Goal: Task Accomplishment & Management: Manage account settings

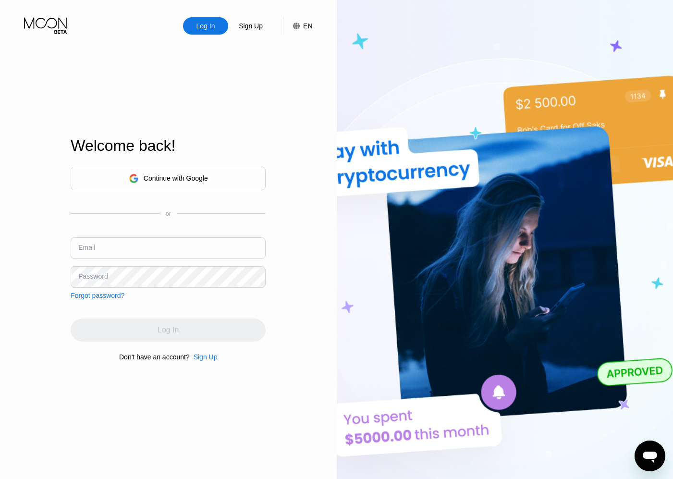
click at [204, 252] on input "text" at bounding box center [168, 248] width 195 height 22
click at [192, 248] on input "text" at bounding box center [168, 248] width 195 height 22
click at [116, 250] on input "text" at bounding box center [168, 248] width 195 height 22
paste input "[EMAIL_ADDRESS][DOMAIN_NAME]"
type input "[EMAIL_ADDRESS][DOMAIN_NAME]"
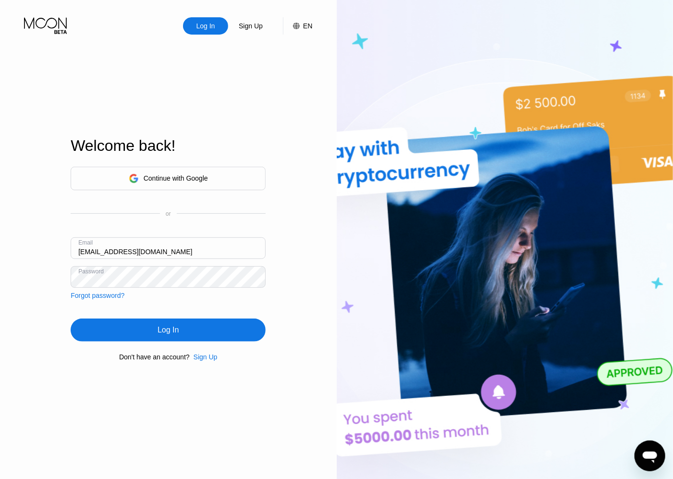
click at [161, 334] on div "Log In" at bounding box center [168, 330] width 21 height 10
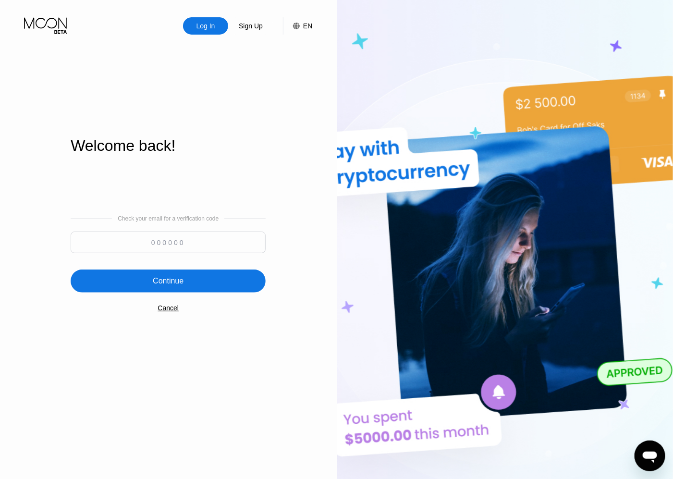
click at [209, 244] on input at bounding box center [168, 243] width 195 height 22
type input "678557"
click at [181, 281] on div "Continue" at bounding box center [168, 281] width 31 height 10
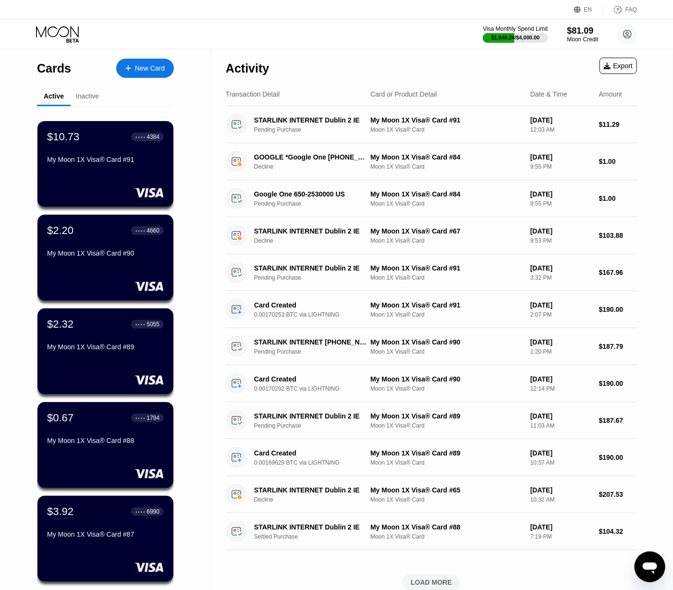
scroll to position [192, 0]
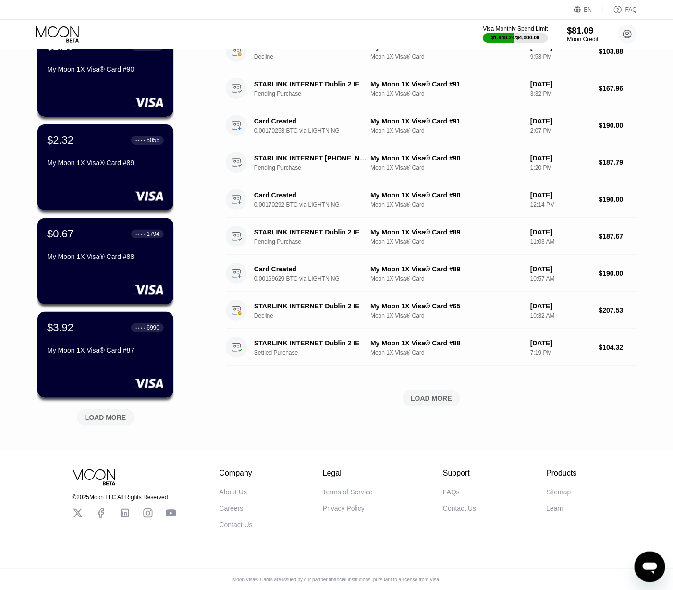
click at [118, 413] on div "LOAD MORE" at bounding box center [105, 417] width 41 height 9
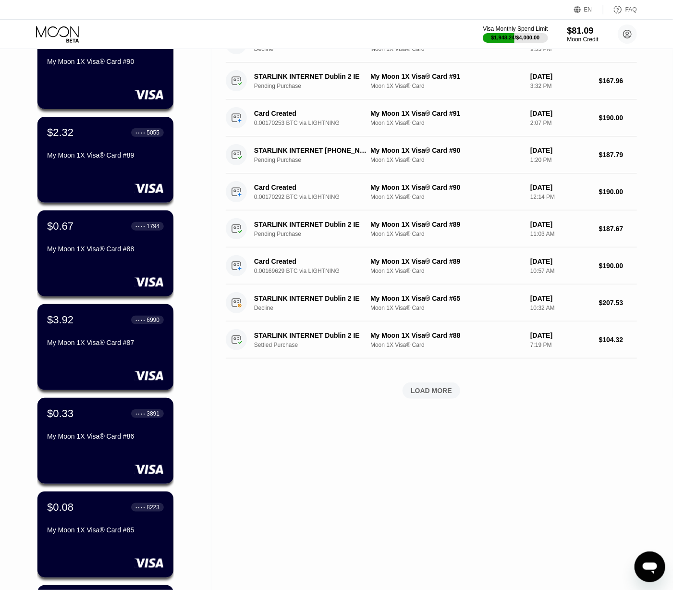
scroll to position [660, 0]
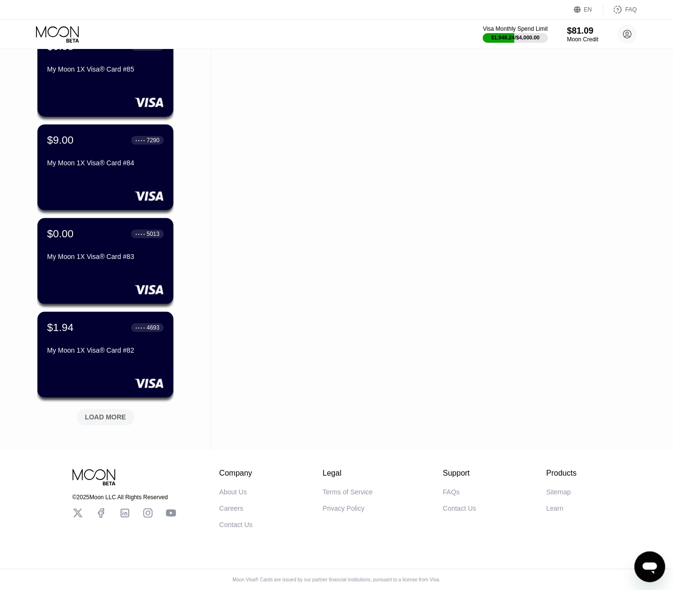
click at [118, 413] on div "LOAD MORE" at bounding box center [105, 417] width 41 height 9
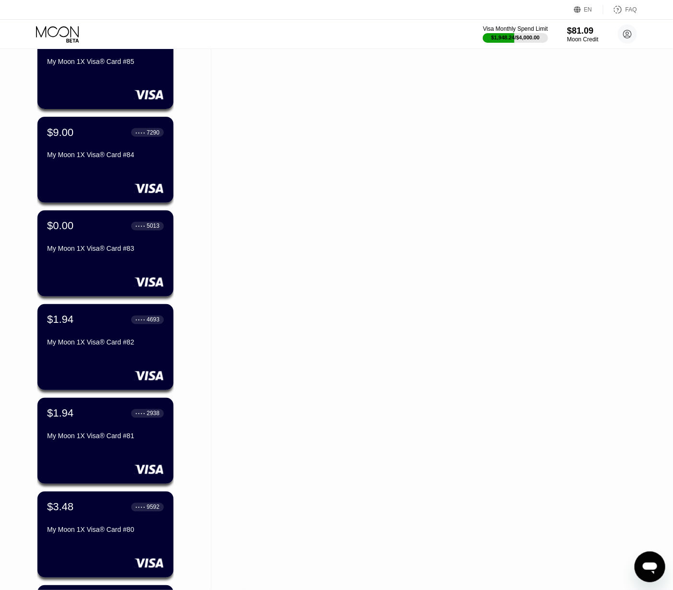
click at [104, 406] on div "$0.31 ● ● ● ● 6186 My Moon 1X Visa® Card #76" at bounding box center [105, 441] width 136 height 86
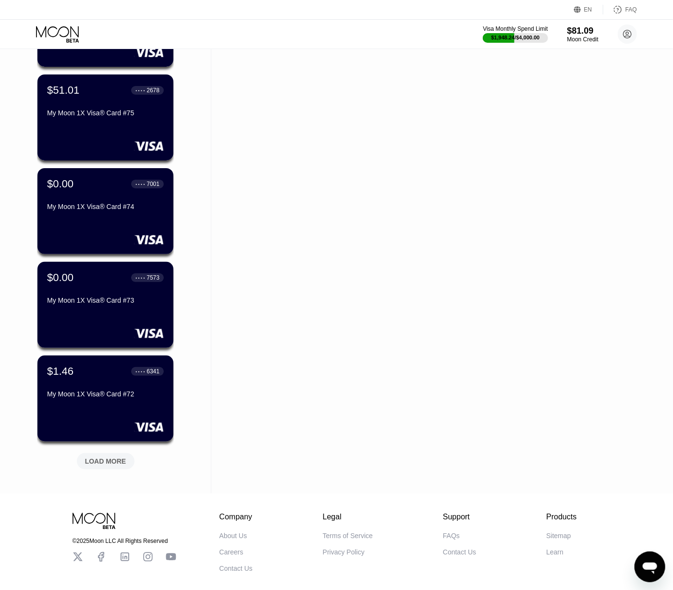
scroll to position [1597, 0]
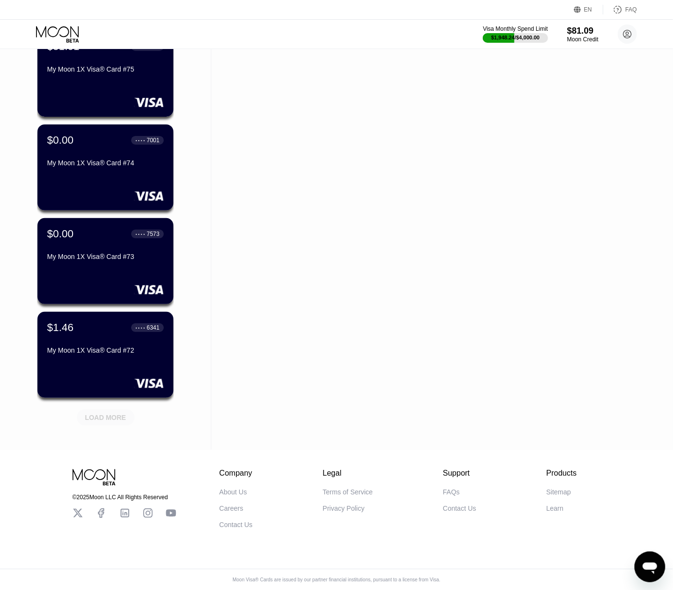
click at [101, 413] on div "LOAD MORE" at bounding box center [105, 417] width 41 height 9
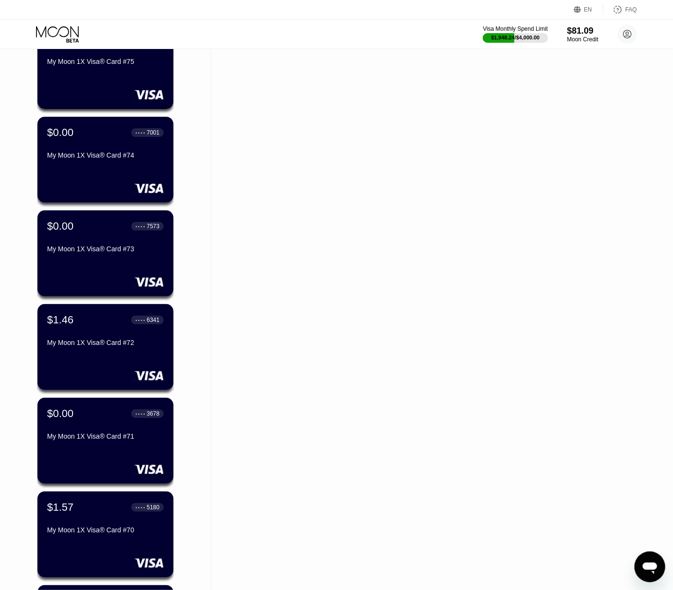
scroll to position [2065, 0]
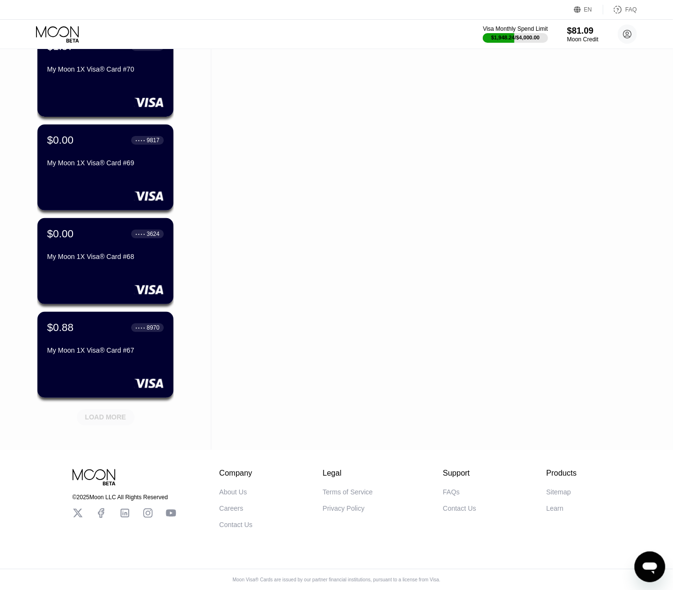
click at [118, 413] on div "LOAD MORE" at bounding box center [105, 417] width 41 height 9
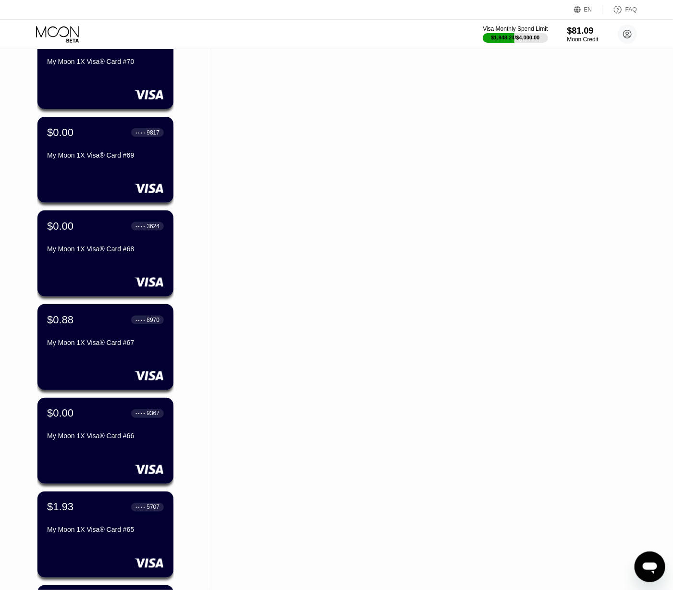
scroll to position [2533, 0]
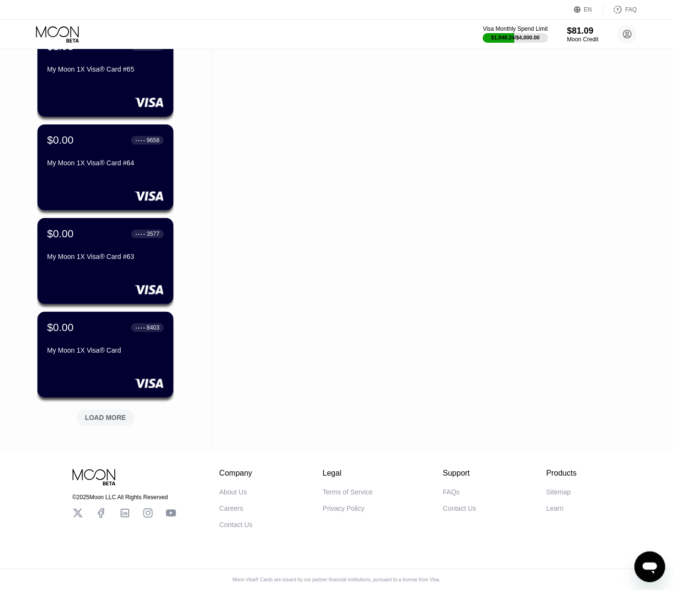
click at [118, 413] on div "LOAD MORE" at bounding box center [105, 417] width 41 height 9
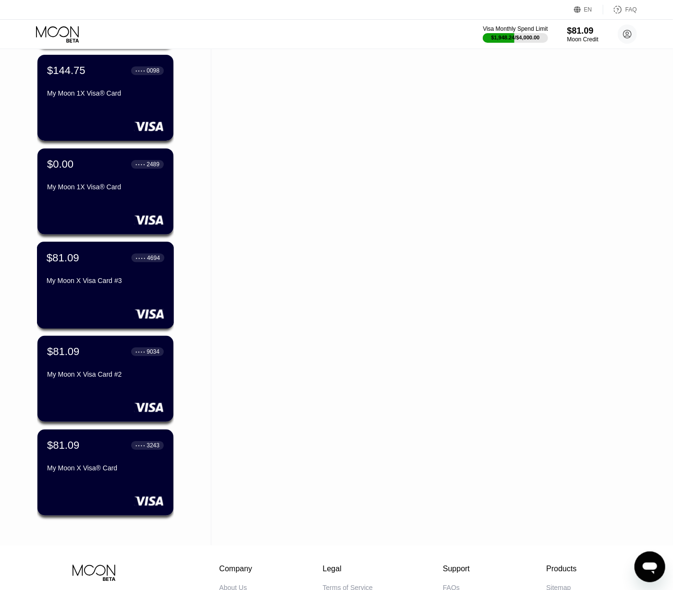
scroll to position [2825, 0]
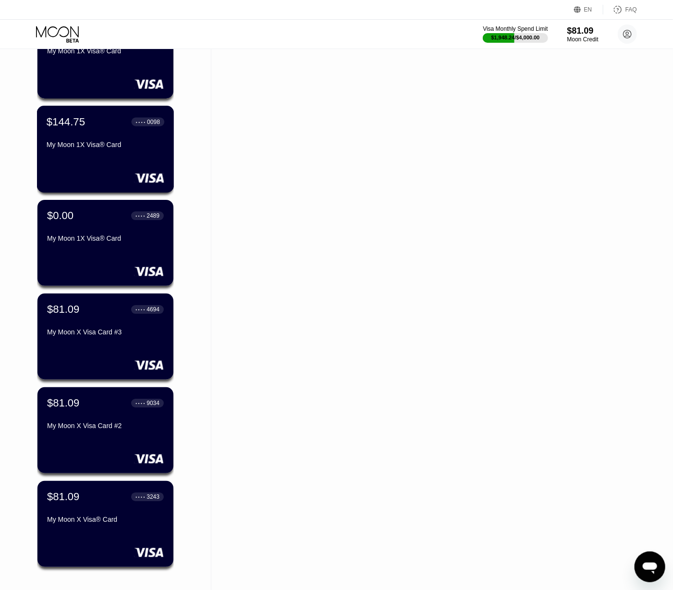
click at [118, 157] on div "$144.75 ● ● ● ● 0098 My Moon 1X Visa® Card" at bounding box center [105, 149] width 137 height 87
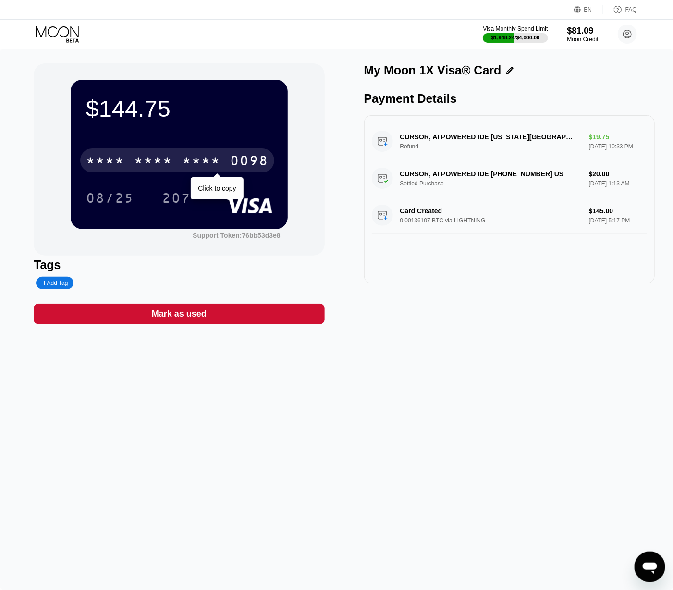
drag, startPoint x: 238, startPoint y: 165, endPoint x: 542, endPoint y: 364, distance: 363.2
click at [238, 164] on div "0098" at bounding box center [249, 161] width 38 height 15
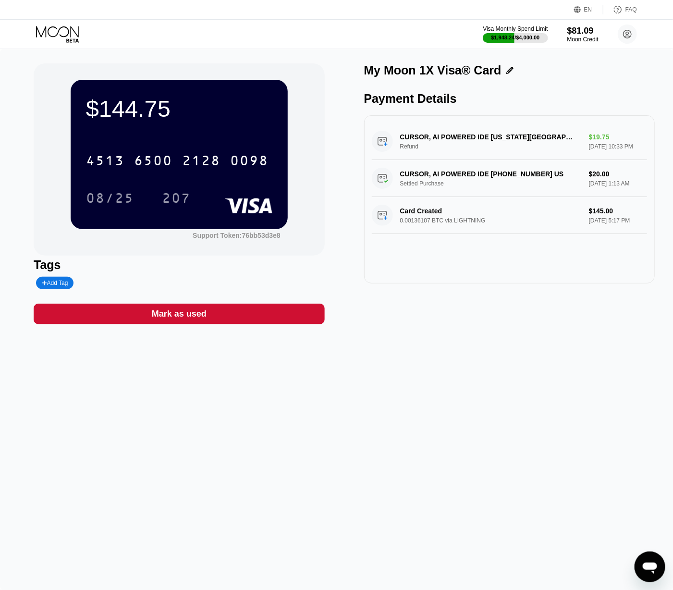
click at [405, 403] on div "$144.75 4513 6500 2128 0098 08/25 207 Support Token: 76bb53d3e8 Tags Add Tag Ma…" at bounding box center [336, 319] width 673 height 541
click at [464, 365] on div "Cards New Card Active Inactive $10.73 ● ● ● ● 4384 My Moon 1X Visa® Card #91 $2…" at bounding box center [336, 295] width 673 height 590
